Goal: Information Seeking & Learning: Check status

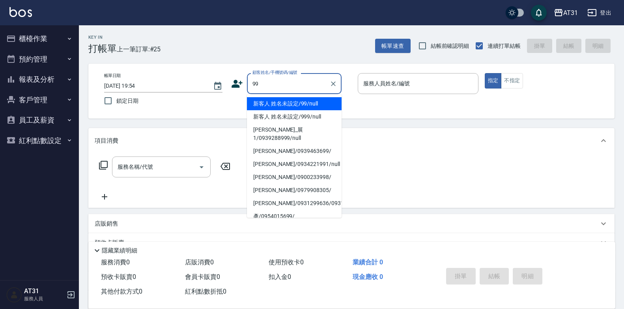
type input "新客人 姓名未設定/99/null"
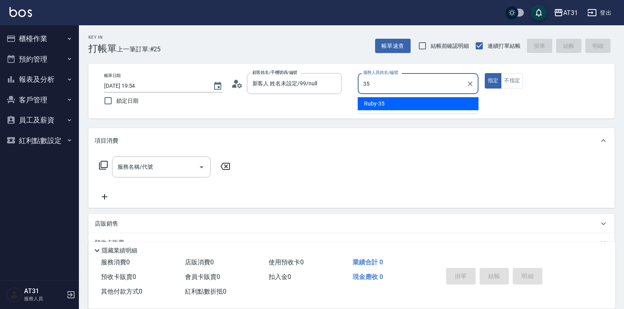
type input "Ruby-35"
type button "true"
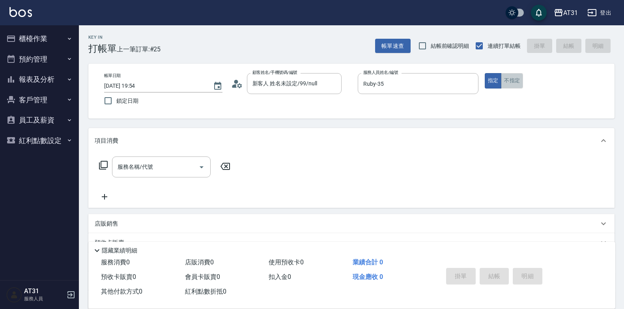
click at [516, 87] on button "不指定" at bounding box center [512, 80] width 22 height 15
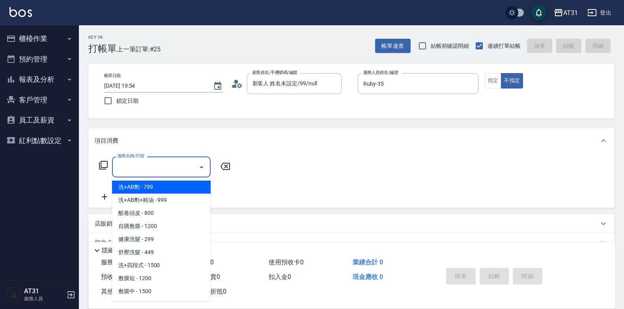
click at [168, 165] on input "服務名稱/代號" at bounding box center [156, 167] width 80 height 14
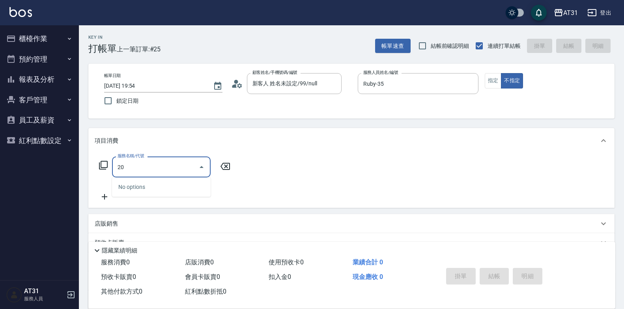
type input "201"
type input "20"
type input "洗髮(201)"
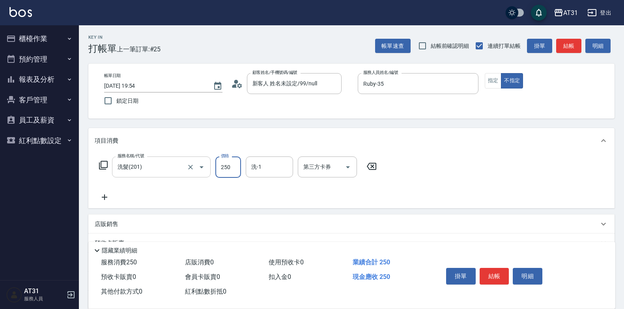
type input "0"
type input "50"
type input "500"
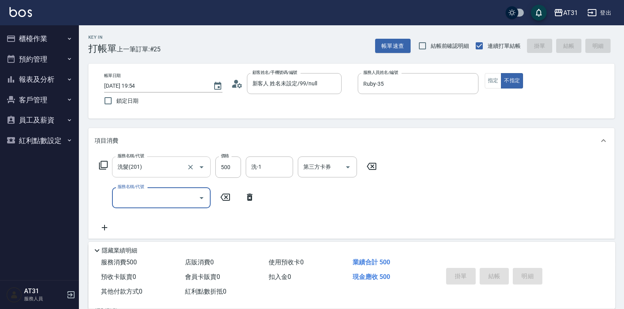
type input "[DATE] 20:54"
type input "0"
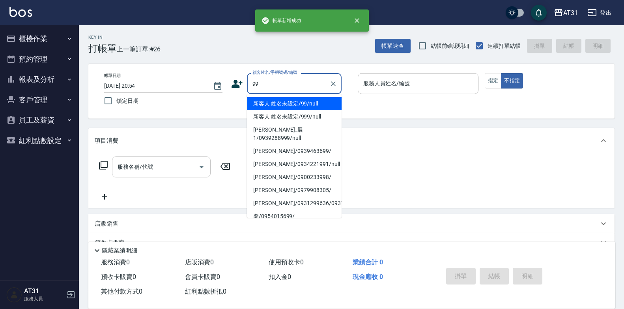
type input "新客人 姓名未設定/99/null"
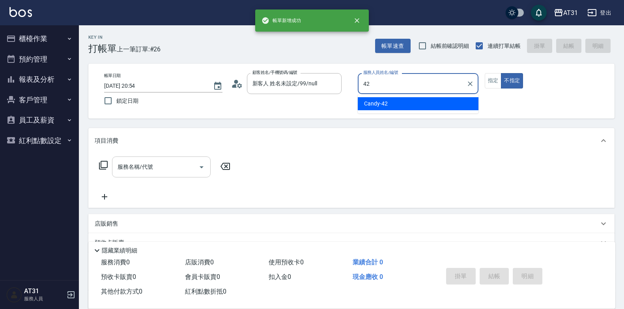
type input "Candy-42"
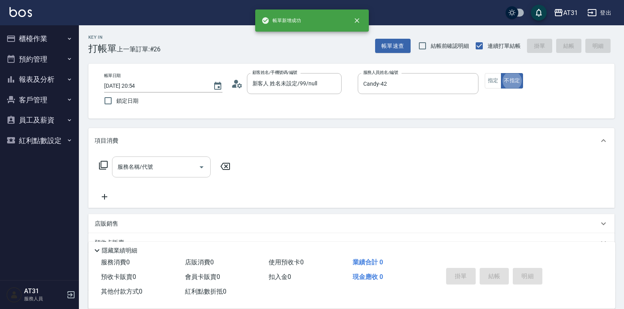
type button "false"
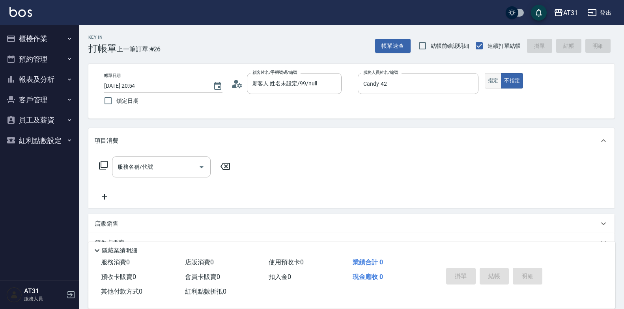
click at [496, 83] on button "指定" at bounding box center [493, 80] width 17 height 15
click at [176, 168] on input "服務名稱/代號" at bounding box center [156, 167] width 80 height 14
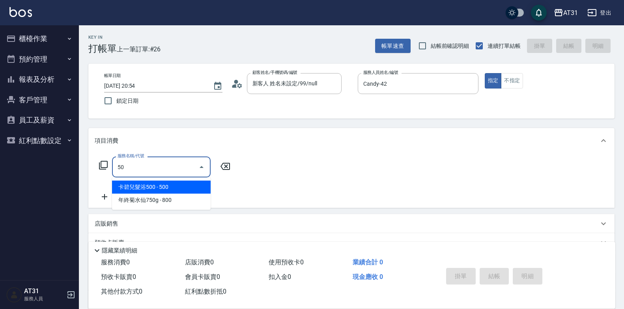
type input "501"
type input "160"
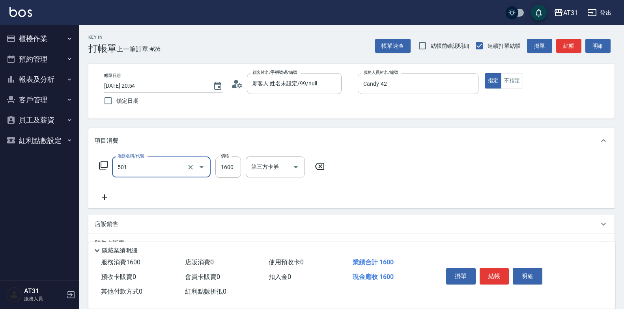
type input "染髮(501)"
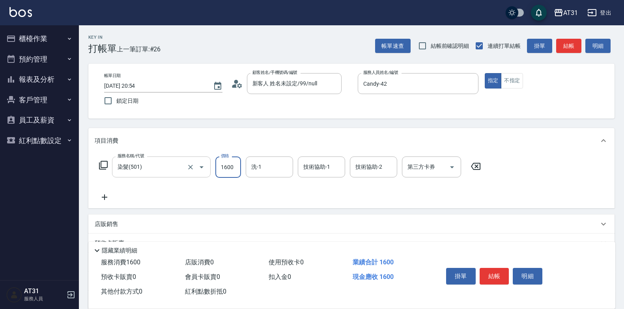
type input "0"
type input "17"
type input "10"
type input "170"
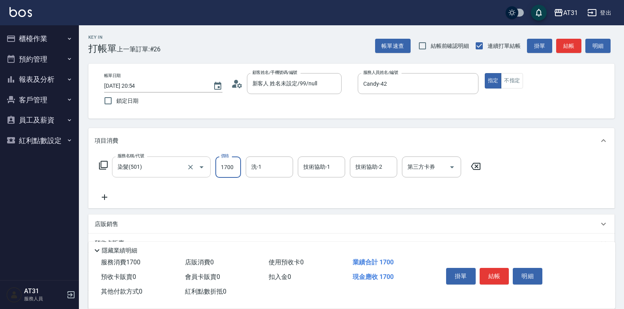
type input "1700"
type input "[PERSON_NAME]-46"
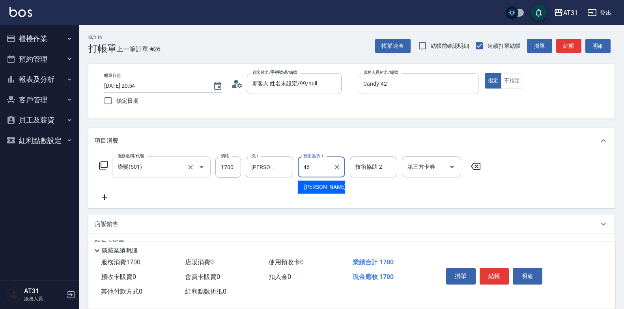
type input "[PERSON_NAME]-46"
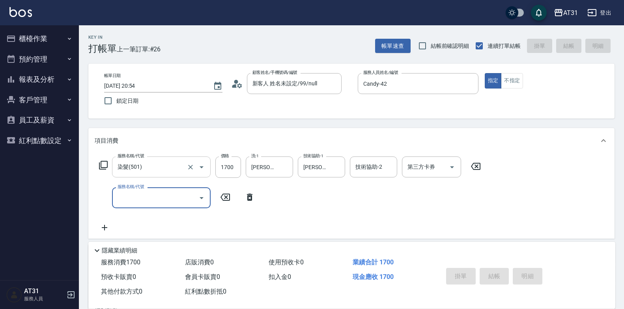
type input "0"
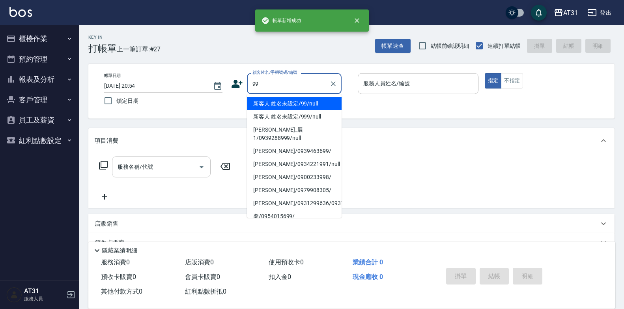
type input "新客人 姓名未設定/99/null"
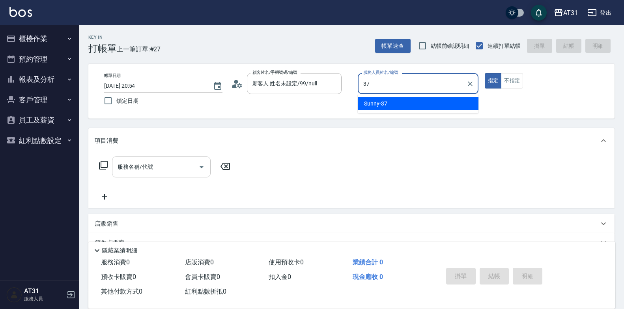
type input "Sunny-37"
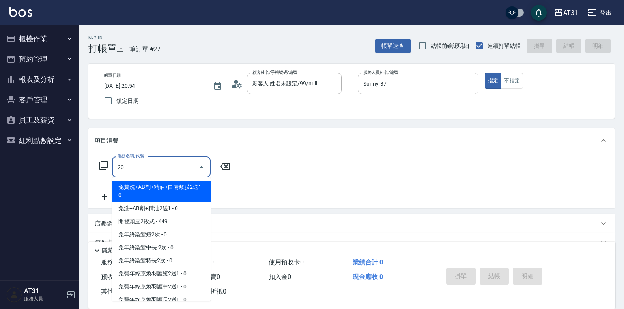
type input "201"
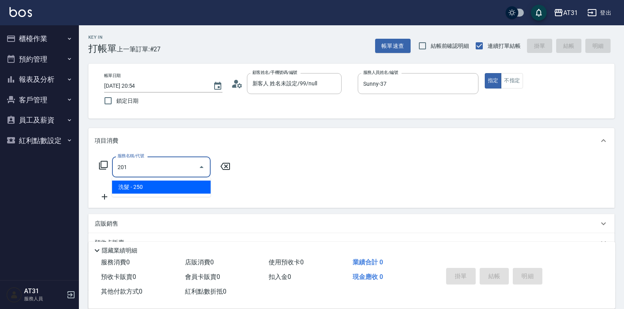
type input "20"
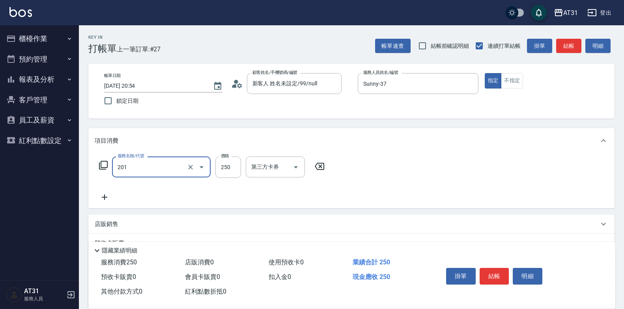
type input "洗髮(201)"
type input "0"
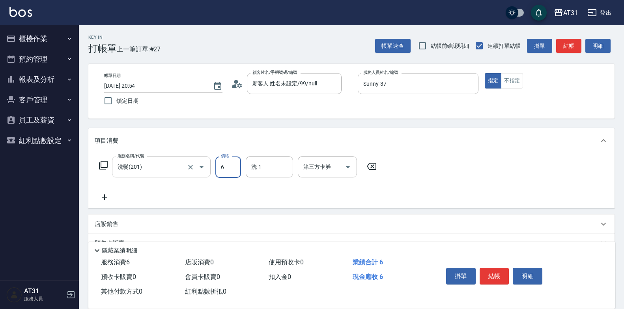
type input "60"
type input "600"
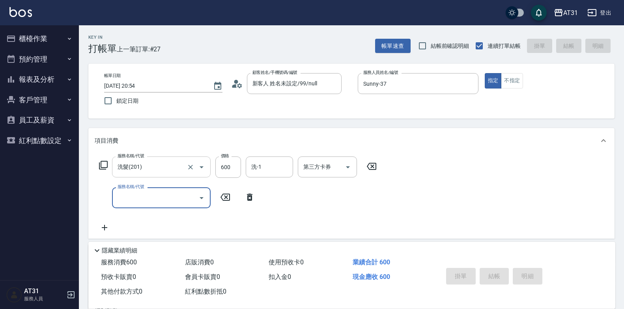
type input "0"
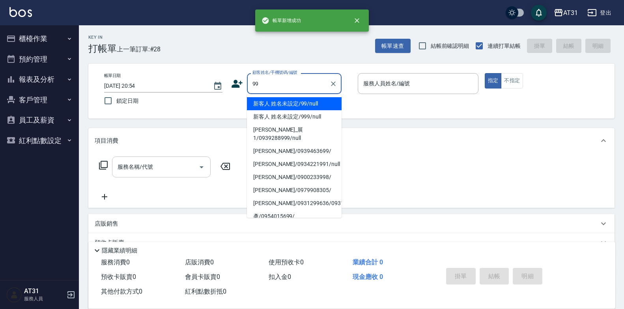
type input "新客人 姓名未設定/99/null"
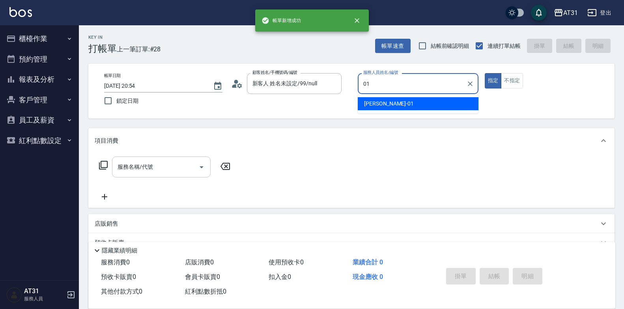
type input "[PERSON_NAME]-01"
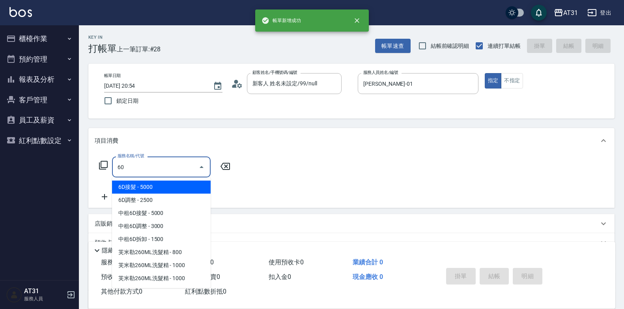
type input "609"
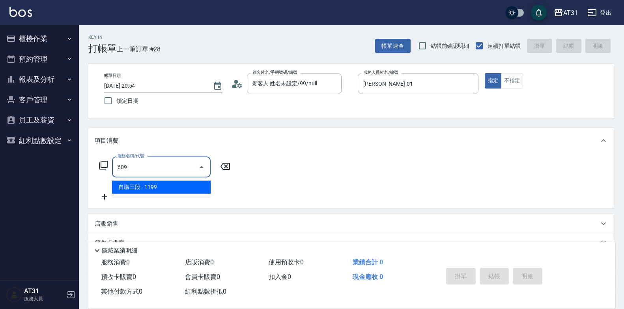
type input "110"
type input "自購三段(609)"
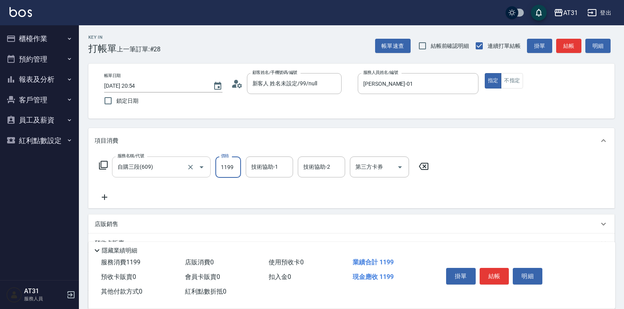
type input "0"
type input "10"
type input "1090"
type input "100"
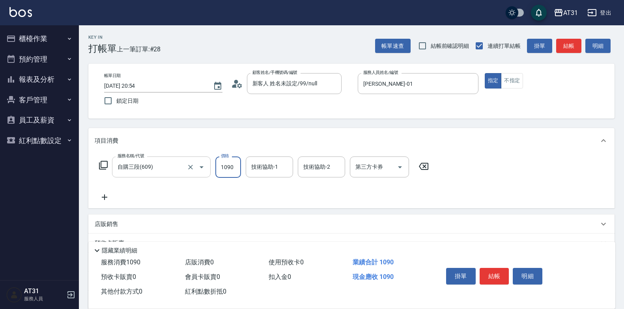
type input "1090"
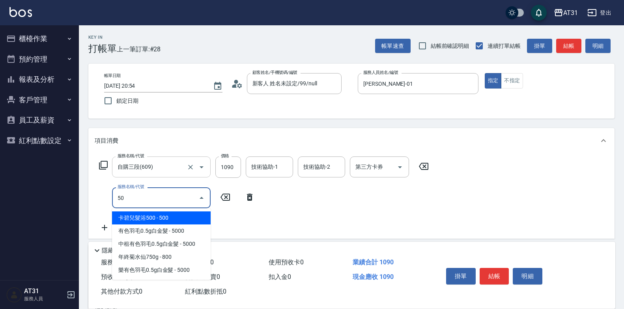
type input "501"
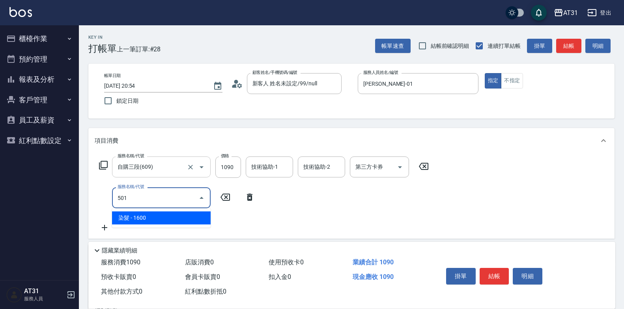
type input "260"
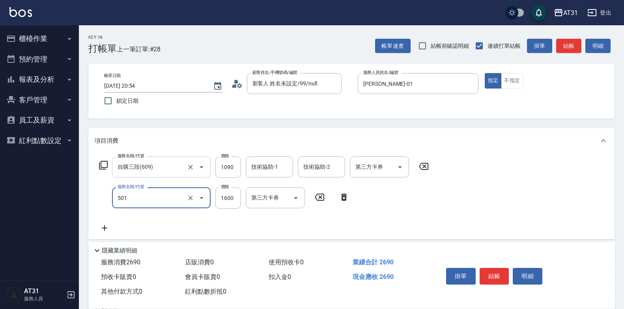
type input "染髮(501)"
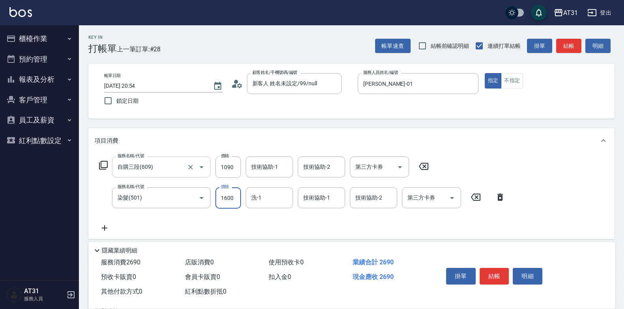
type input "100"
type input "1"
type input "110"
type input "159"
type input "260"
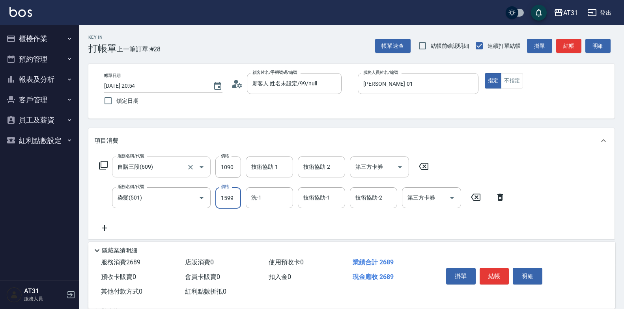
type input "1599"
type input "Lyan-45"
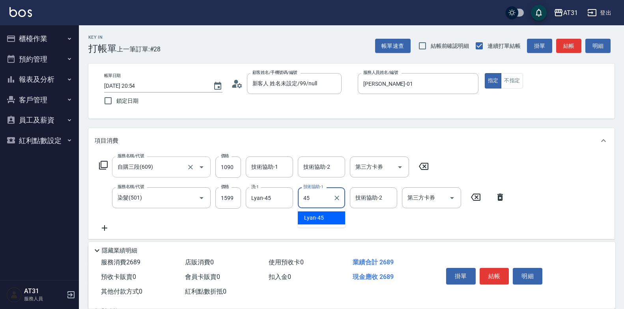
type input "Lyan-45"
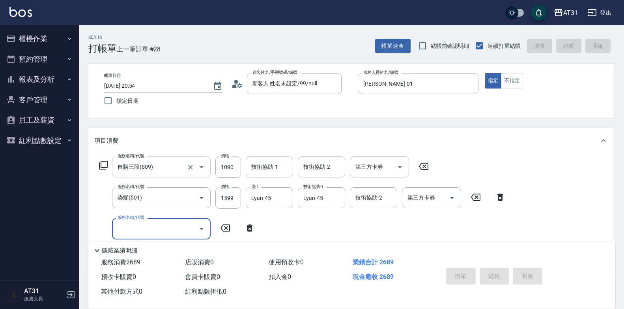
type input "0"
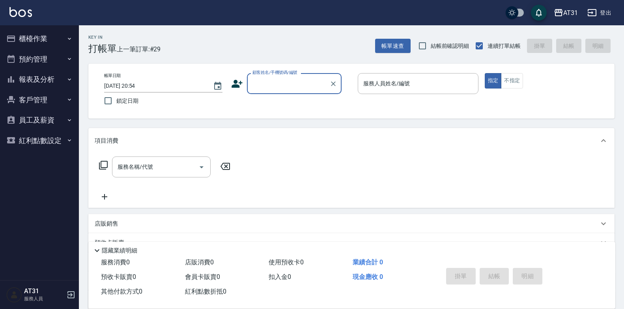
click at [48, 73] on button "報表及分析" at bounding box center [39, 79] width 73 height 21
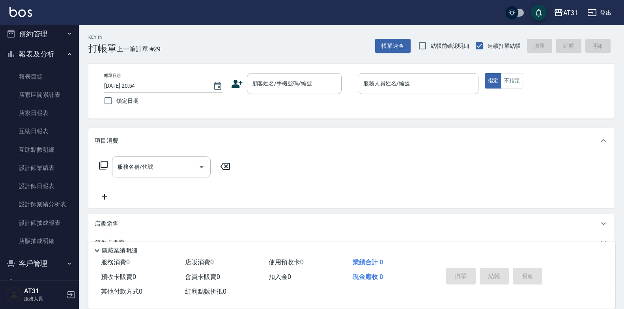
scroll to position [69, 0]
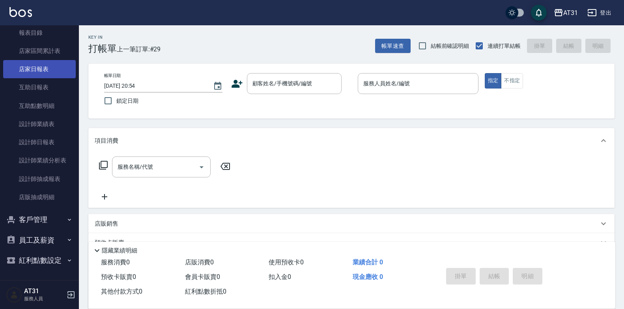
click at [49, 69] on link "店家日報表" at bounding box center [39, 69] width 73 height 18
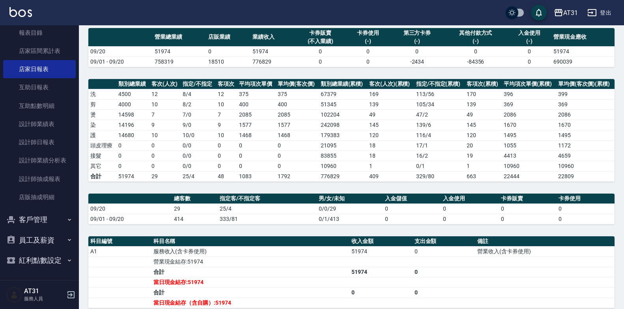
scroll to position [65, 0]
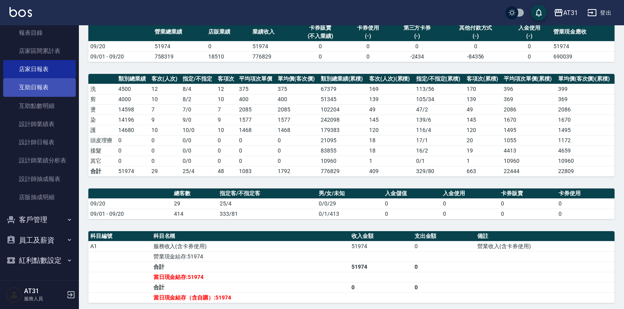
click at [41, 88] on link "互助日報表" at bounding box center [39, 87] width 73 height 18
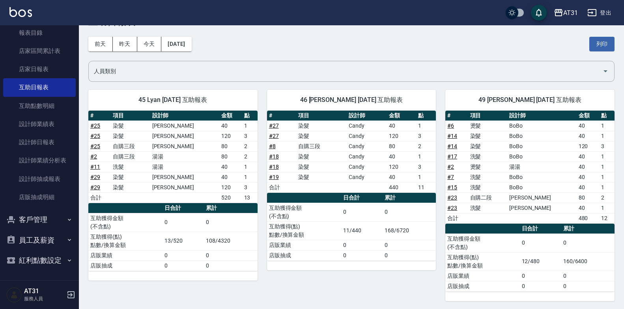
scroll to position [28, 0]
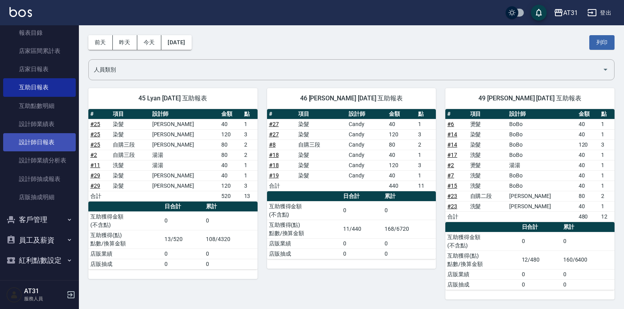
click at [39, 140] on link "設計師日報表" at bounding box center [39, 142] width 73 height 18
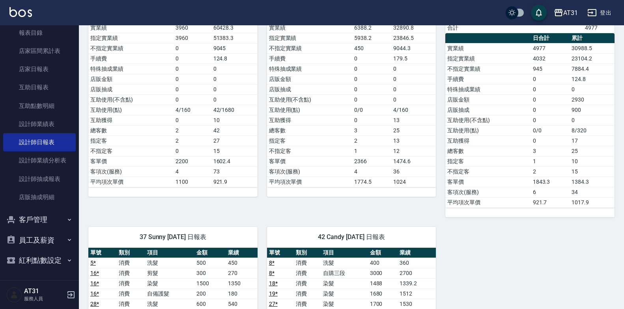
scroll to position [473, 0]
